Goal: Task Accomplishment & Management: Complete application form

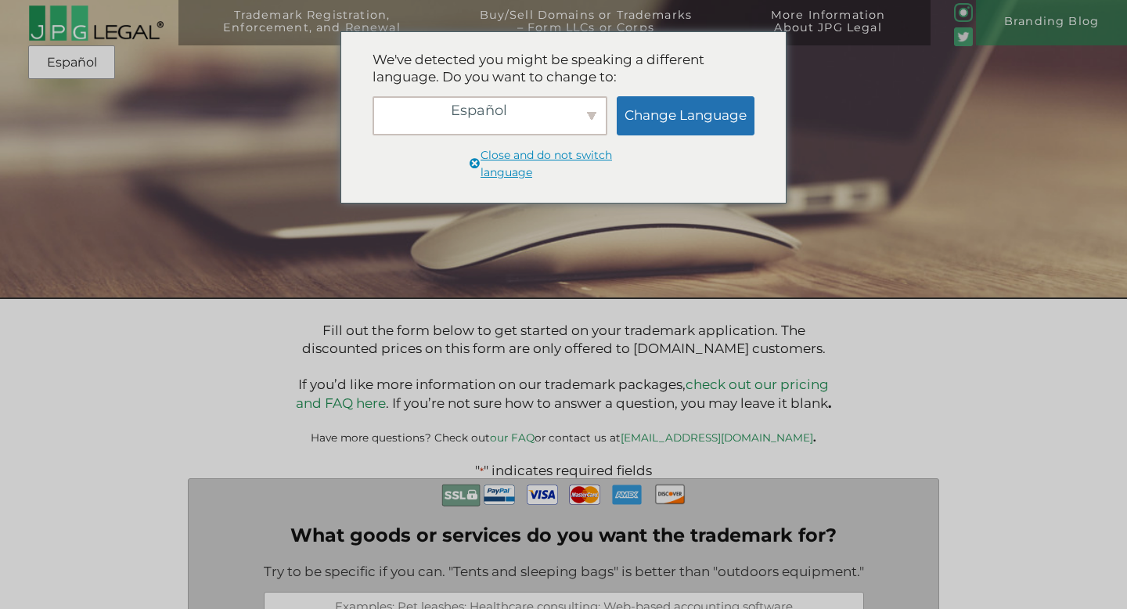
click at [575, 156] on span "Close and do not switch language" at bounding box center [570, 164] width 178 height 34
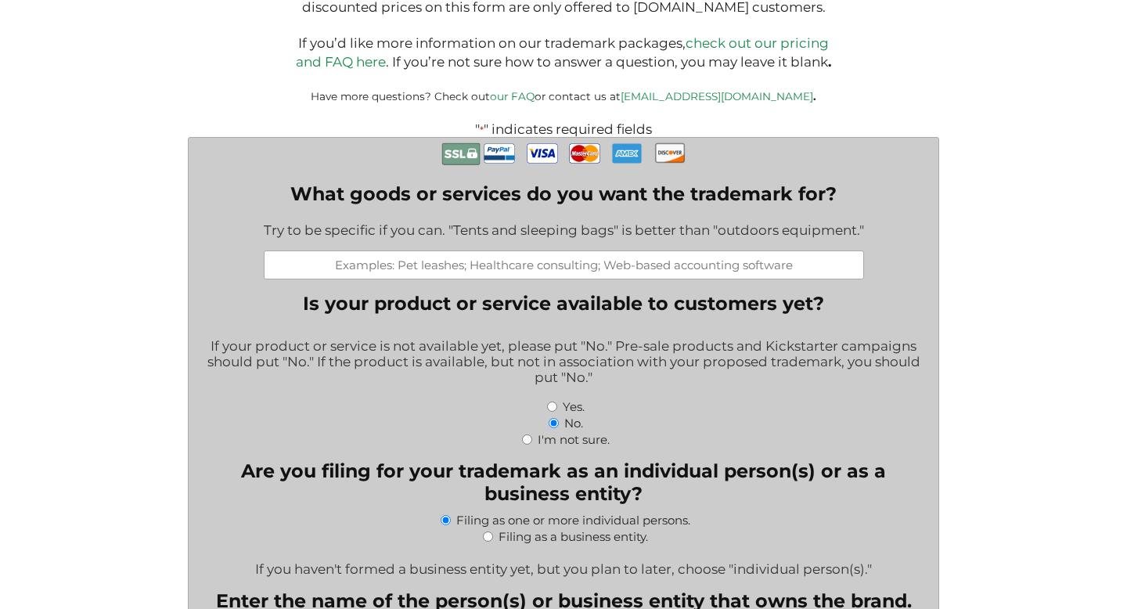
scroll to position [354, 0]
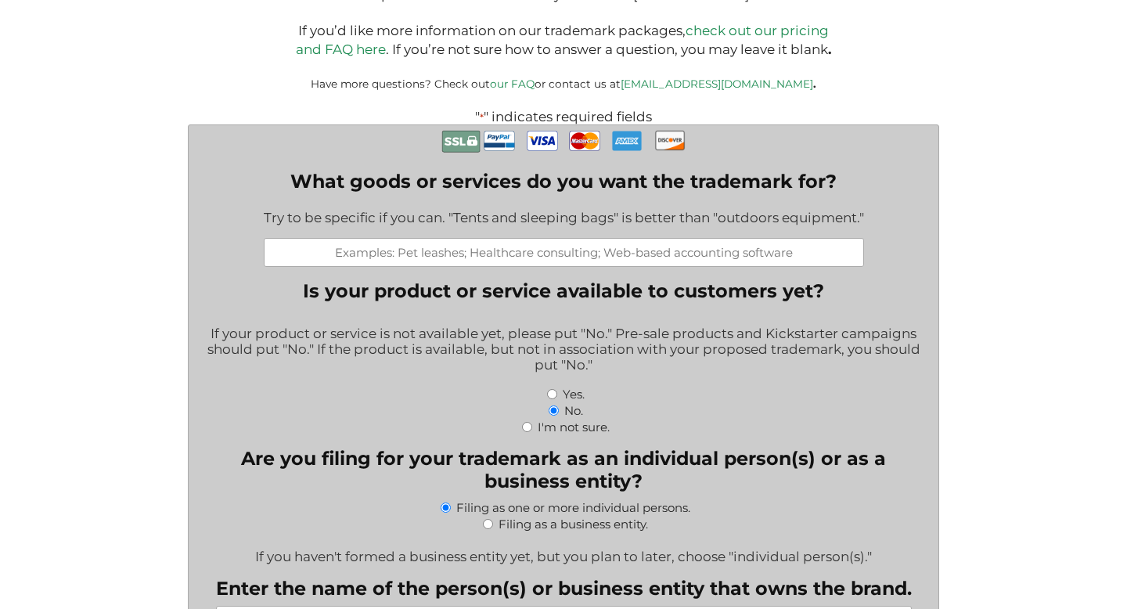
click at [571, 261] on input "What goods or services do you want the trademark for?" at bounding box center [564, 252] width 600 height 29
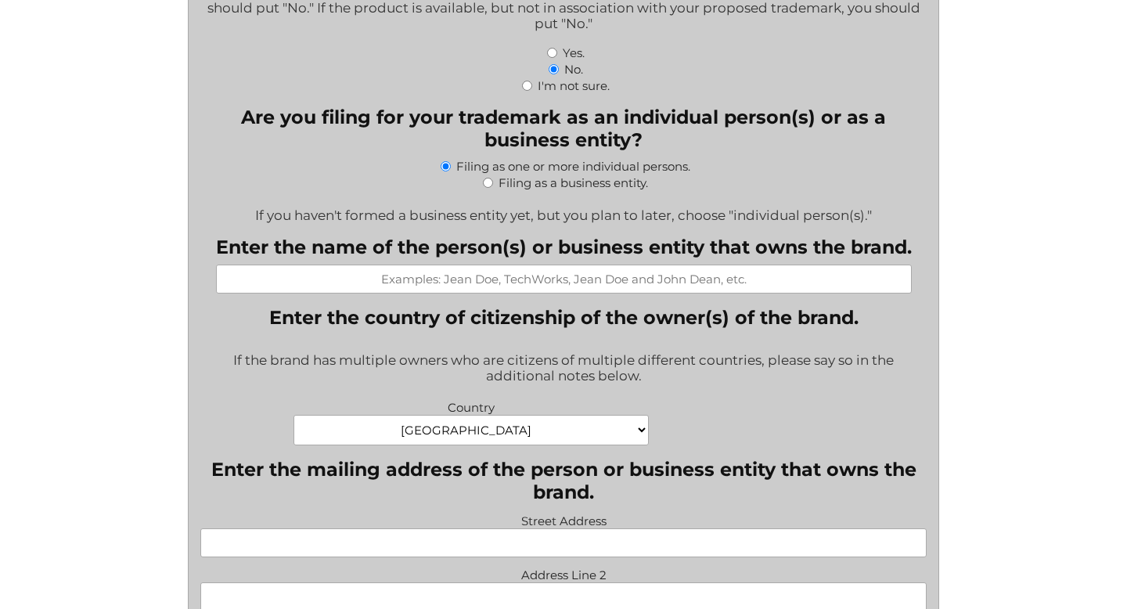
scroll to position [701, 0]
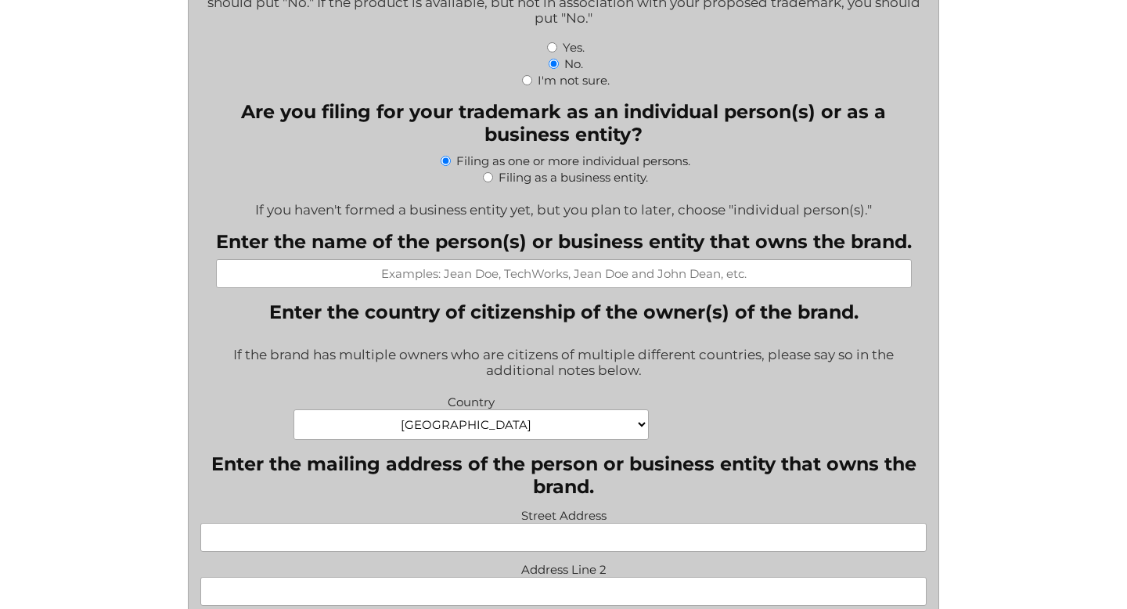
type input "Selling pieces of art, namely paintings and photographs from emerging artists; …"
click at [550, 280] on input "Enter the name of the person(s) or business entity that owns the brand." at bounding box center [564, 273] width 696 height 29
type input "M"
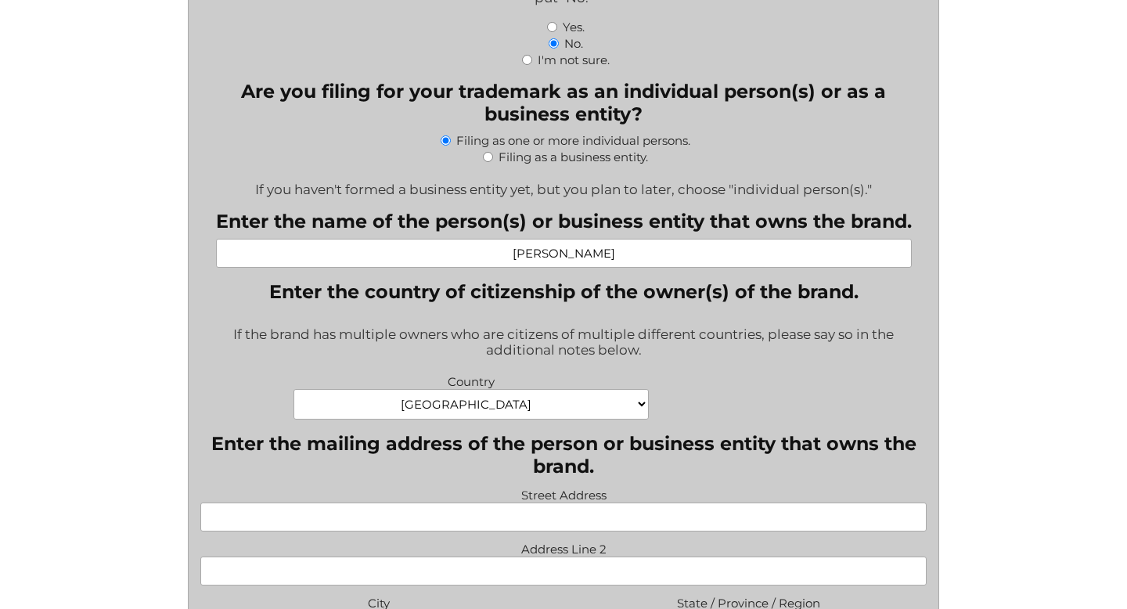
scroll to position [724, 0]
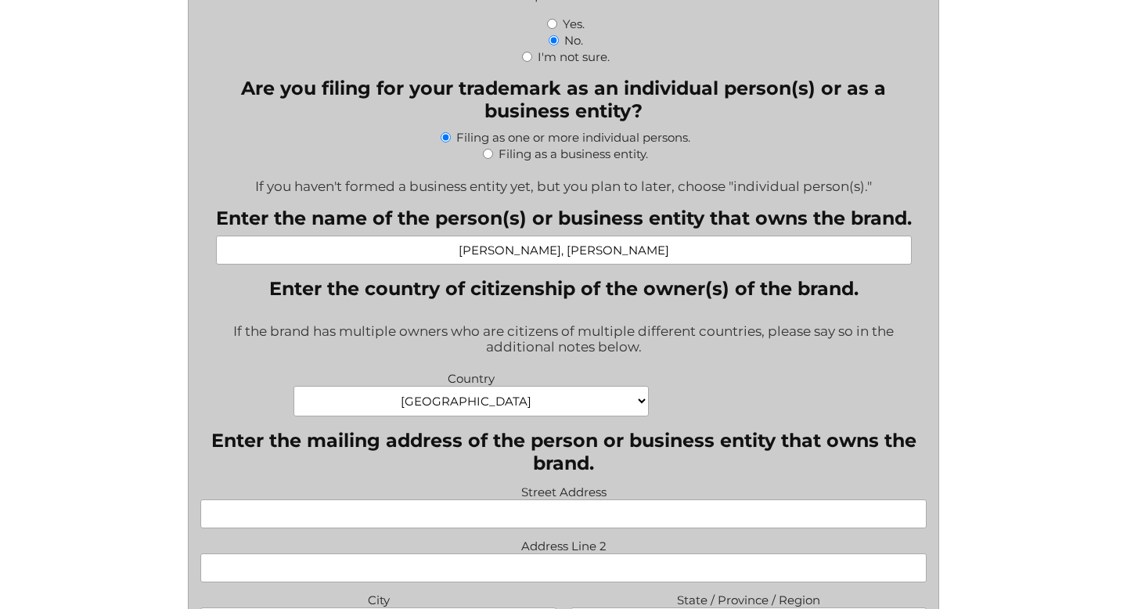
click at [734, 376] on div "Country Afghanistan Albania Algeria American Samoa Andorra Angola Anguilla Anta…" at bounding box center [563, 395] width 741 height 56
click at [555, 255] on input "Mariela, Vallejo Paz" at bounding box center [564, 250] width 696 height 29
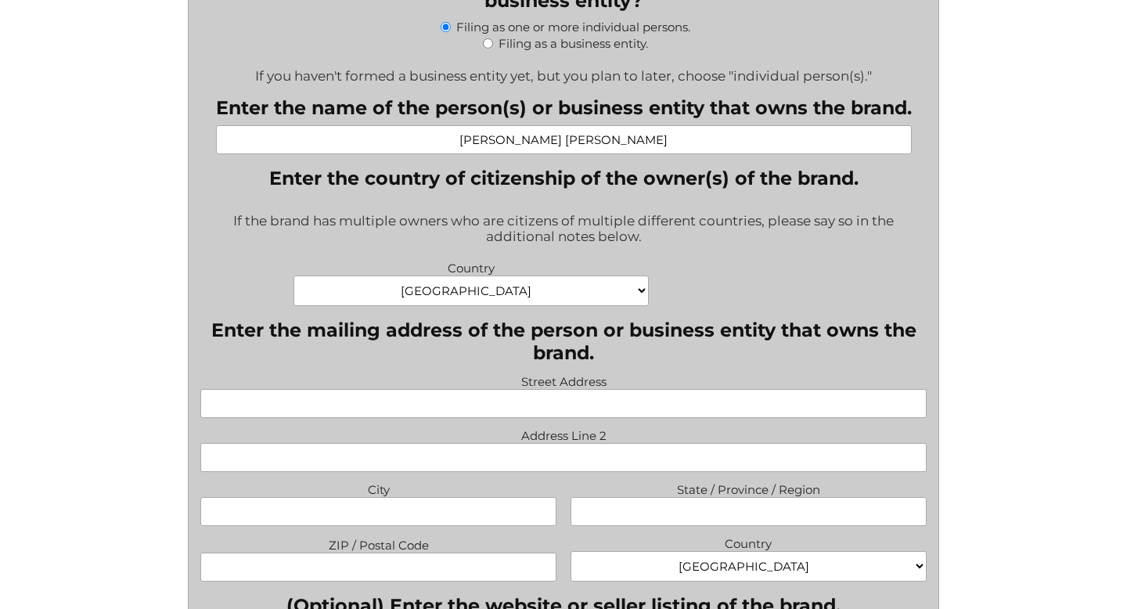
scroll to position [837, 0]
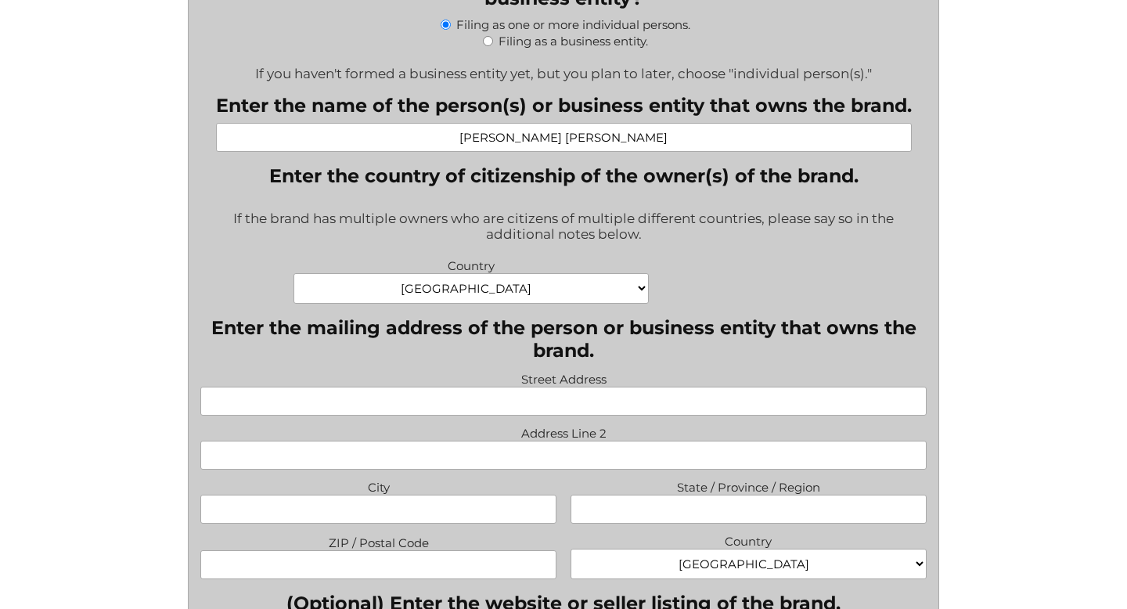
type input "Mariela Vallejo Paz"
click at [518, 294] on select "Afghanistan Albania Algeria American Samoa Andorra Angola Anguilla Antarctica A…" at bounding box center [471, 288] width 355 height 31
select select "Mexico"
click at [294, 280] on select "Afghanistan Albania Algeria American Samoa Andorra Angola Anguilla Antarctica A…" at bounding box center [471, 288] width 355 height 31
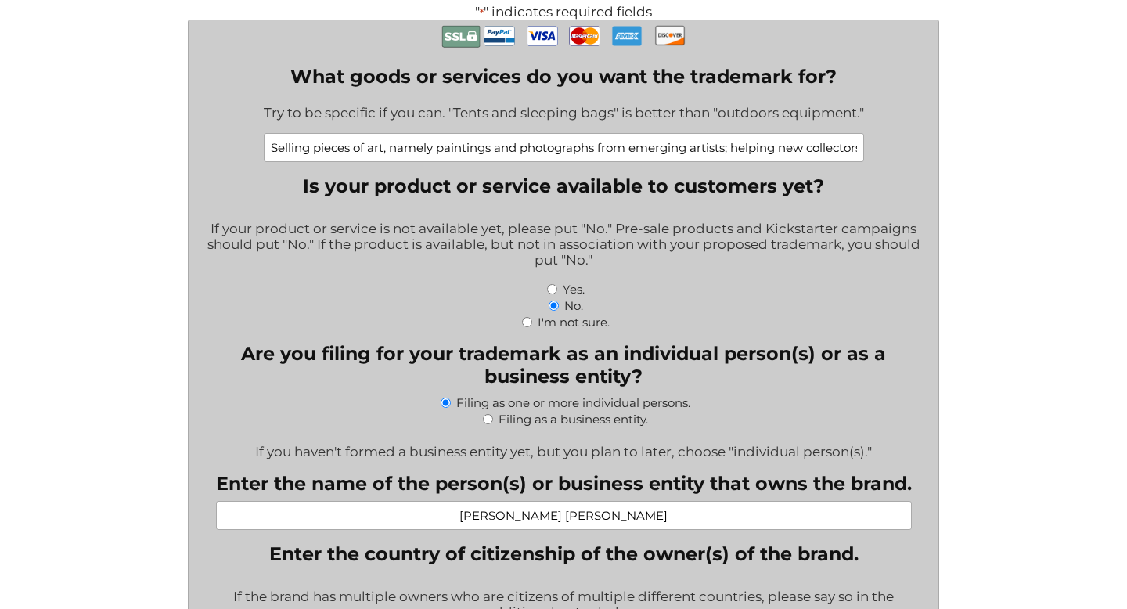
scroll to position [0, 0]
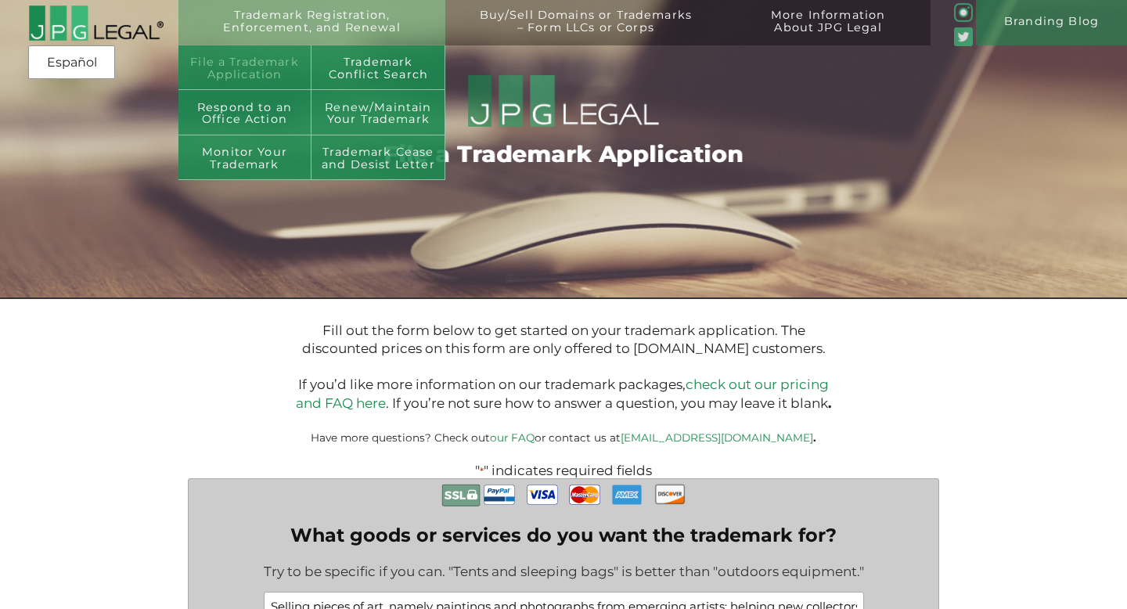
click at [268, 69] on link "File a Trademark Application" at bounding box center [245, 67] width 134 height 45
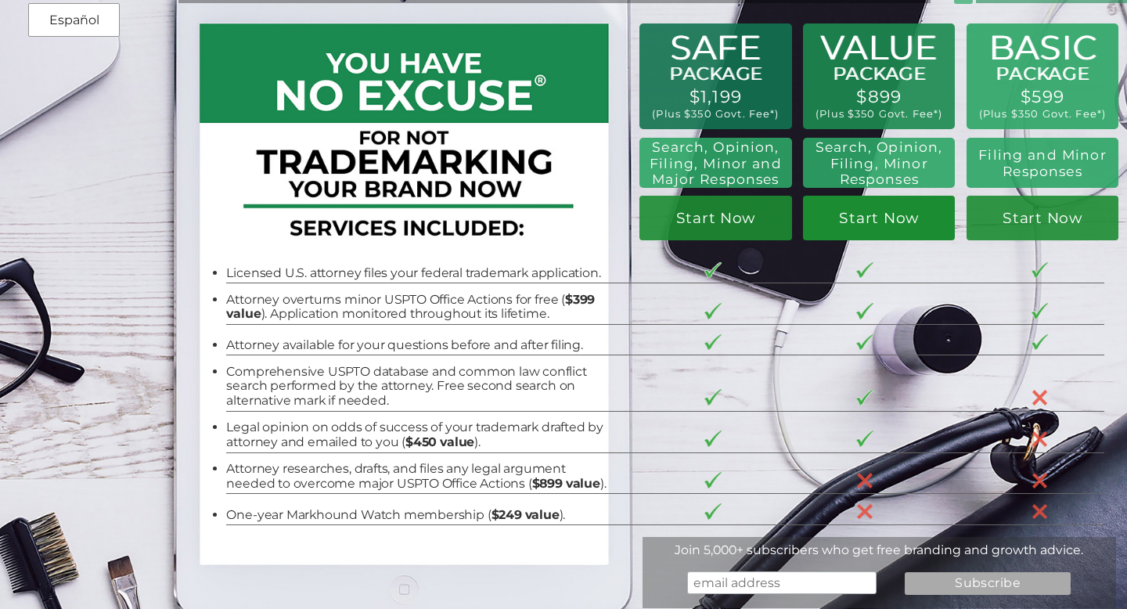
scroll to position [82, 0]
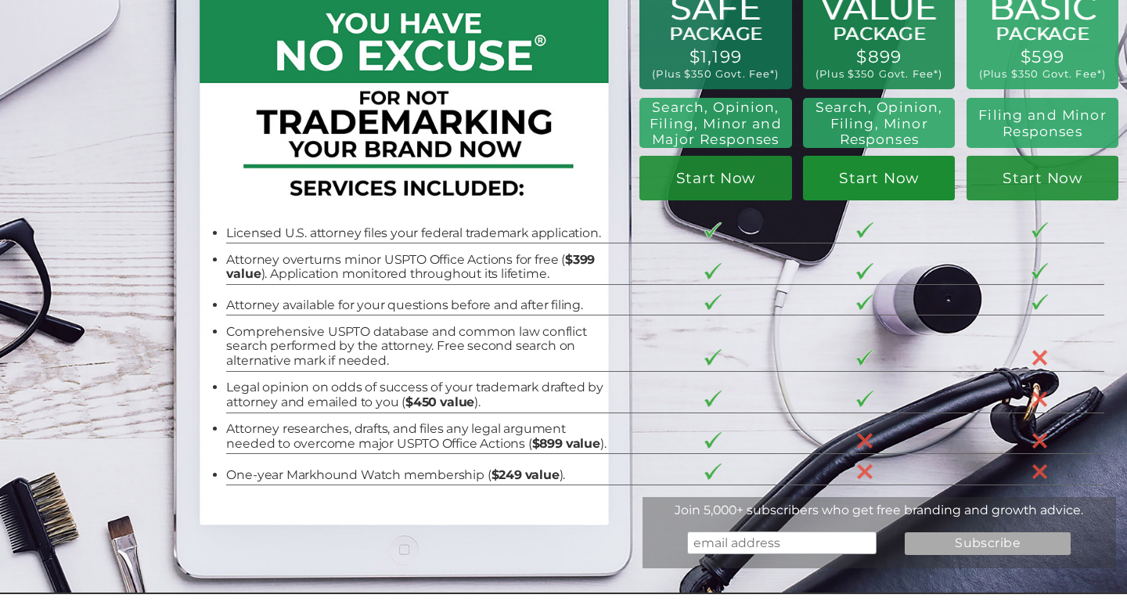
click at [882, 176] on link "Start Now" at bounding box center [879, 178] width 152 height 45
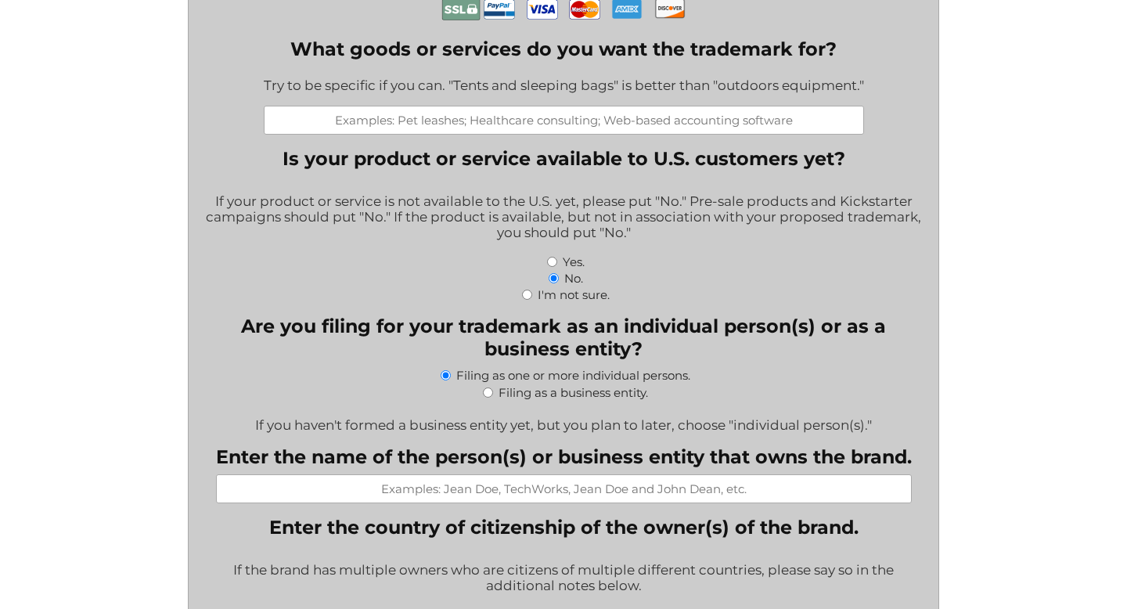
scroll to position [431, 0]
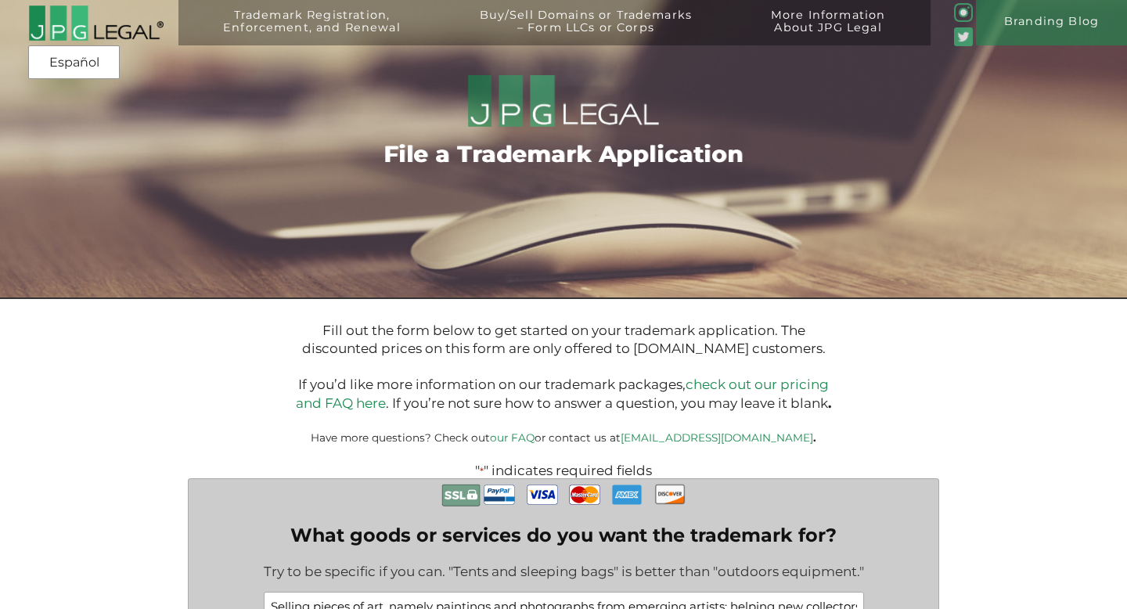
select select "[GEOGRAPHIC_DATA]"
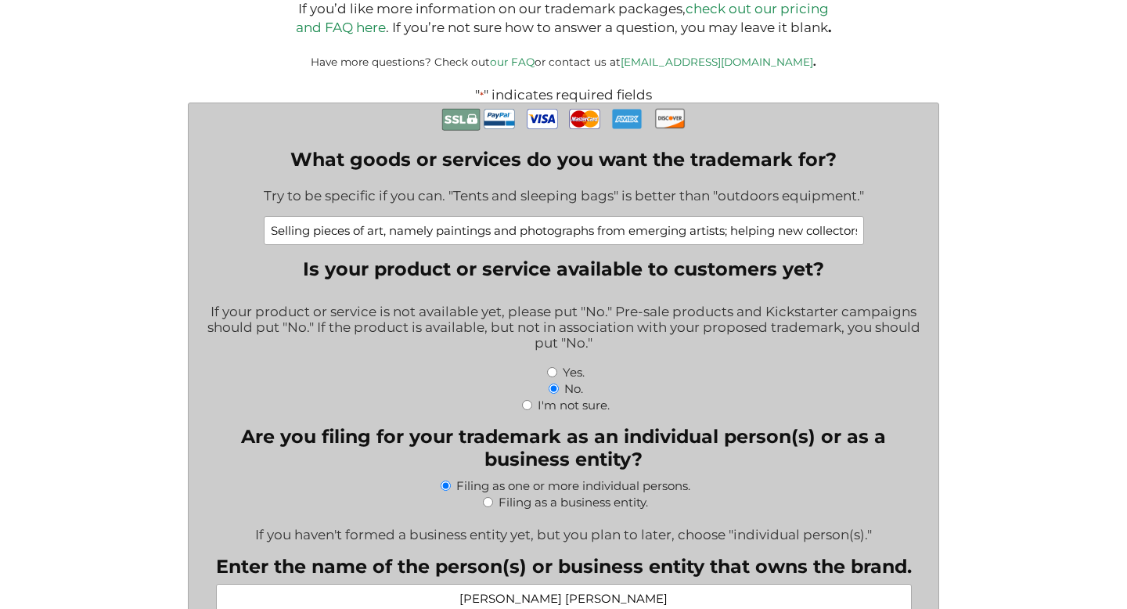
scroll to position [406, 0]
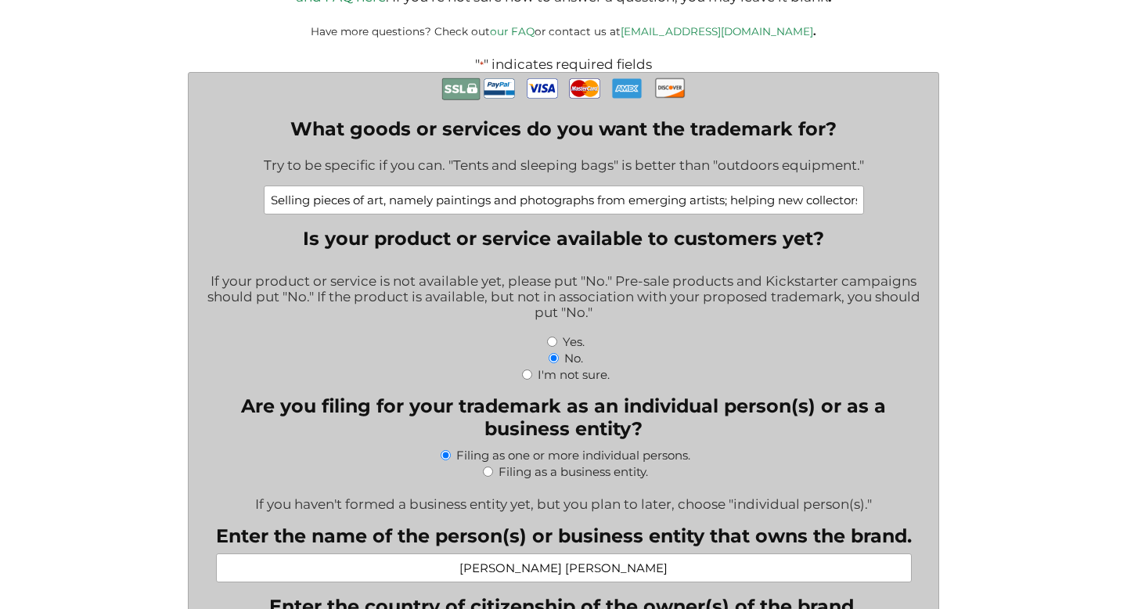
click at [364, 200] on input "Selling pieces of art, namely paintings and photographs from emerging artists; …" at bounding box center [564, 200] width 600 height 29
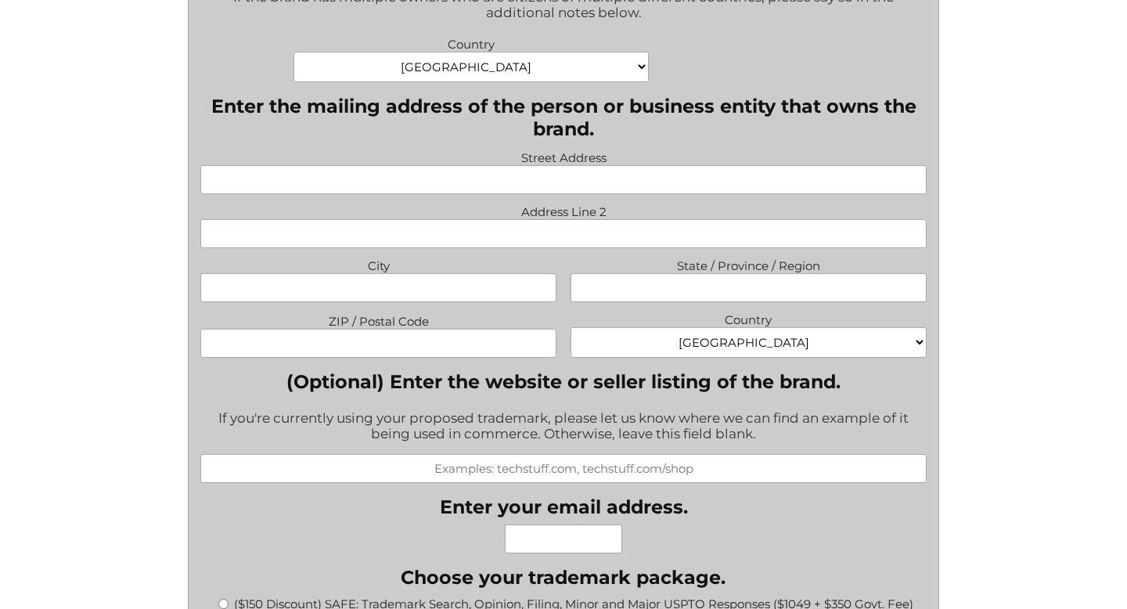
scroll to position [1060, 0]
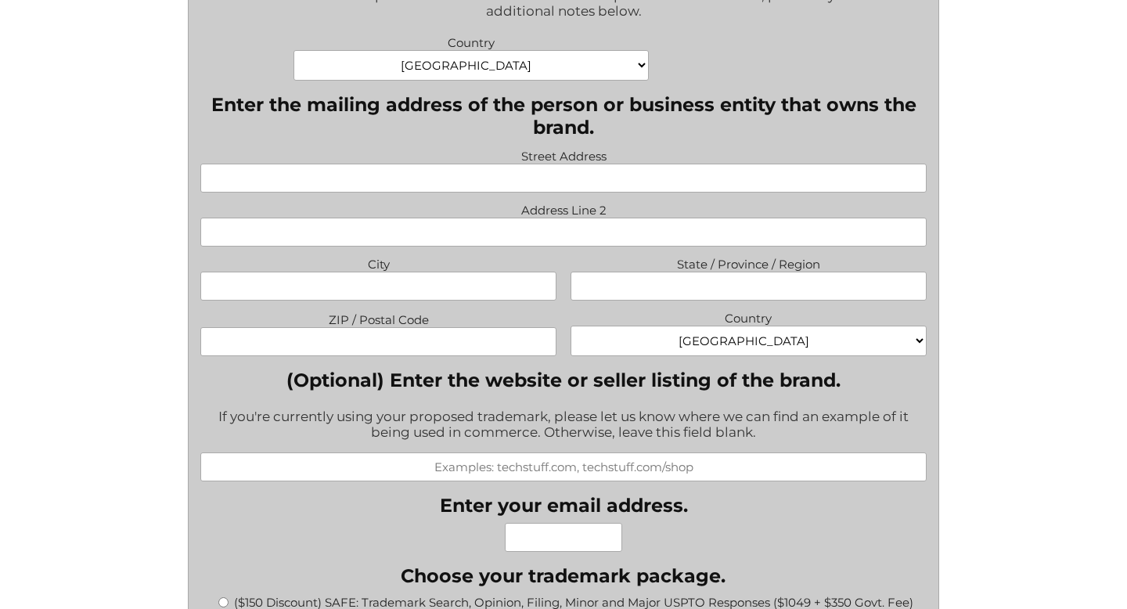
click at [386, 182] on input "Street Address" at bounding box center [563, 178] width 726 height 29
type input "4 Rue Neuve Popincourt"
select select "France"
type input "Paris"
type input "75011"
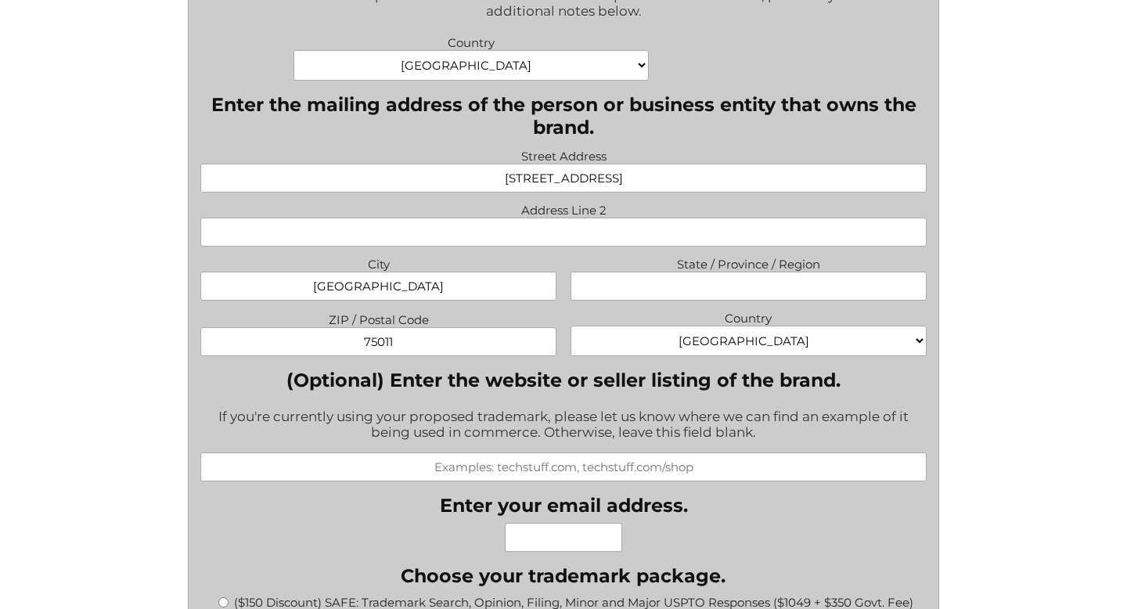
select select "France"
type input "mariela.vallejo@gmail.com"
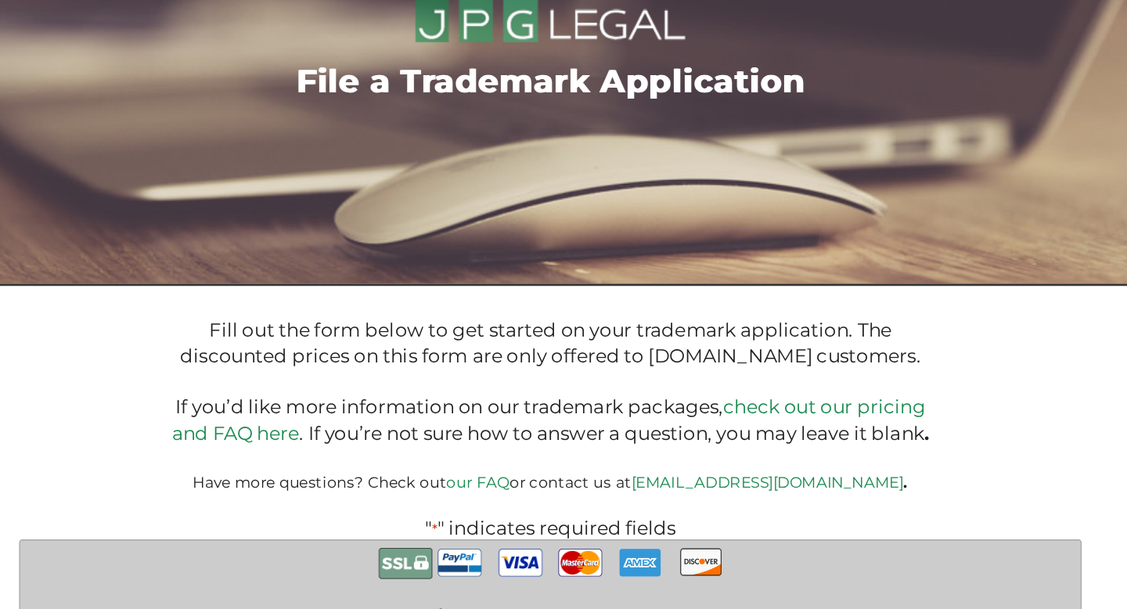
scroll to position [0, 0]
